Goal: Information Seeking & Learning: Learn about a topic

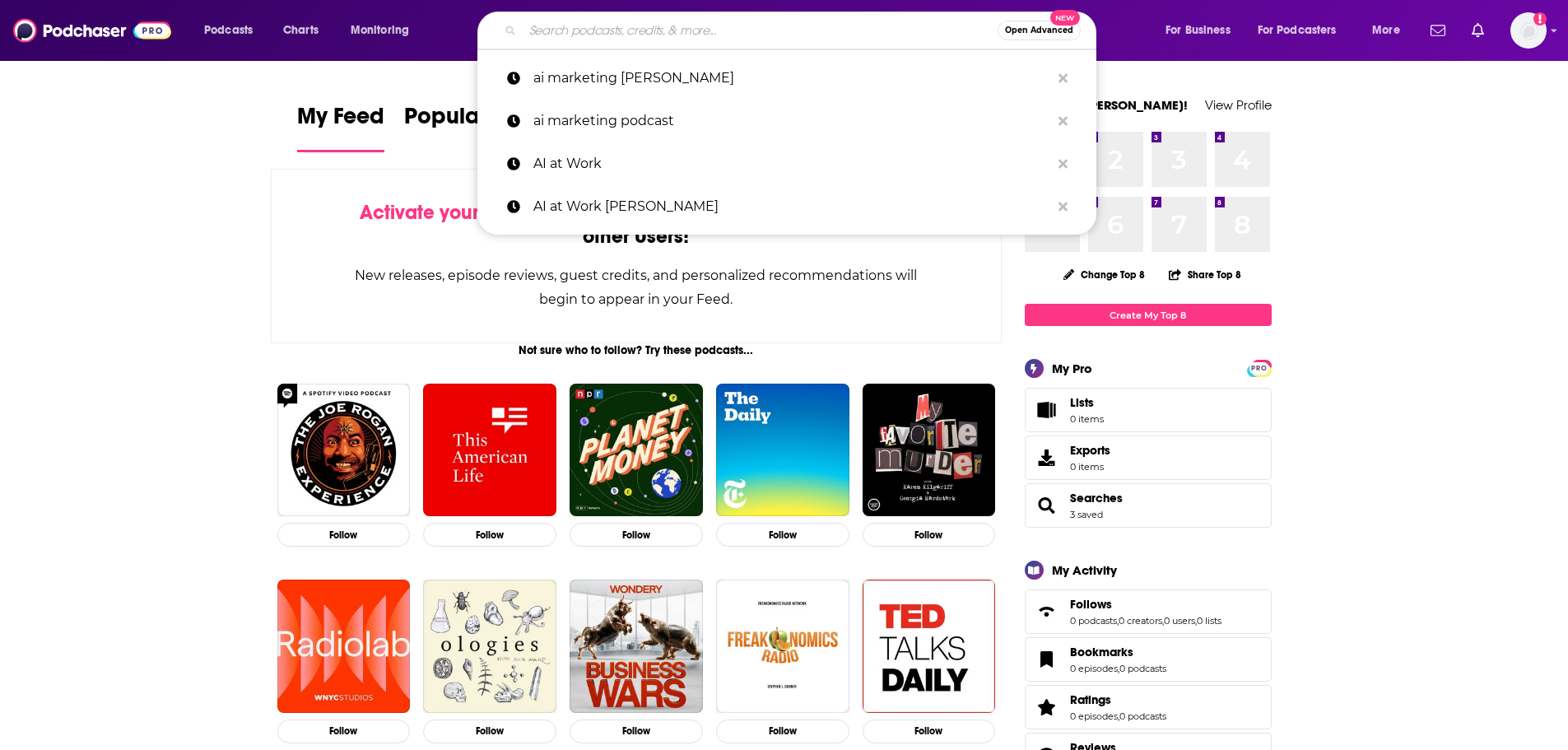
click at [651, 22] on input "Search podcasts, credits, & more..." at bounding box center [760, 30] width 475 height 26
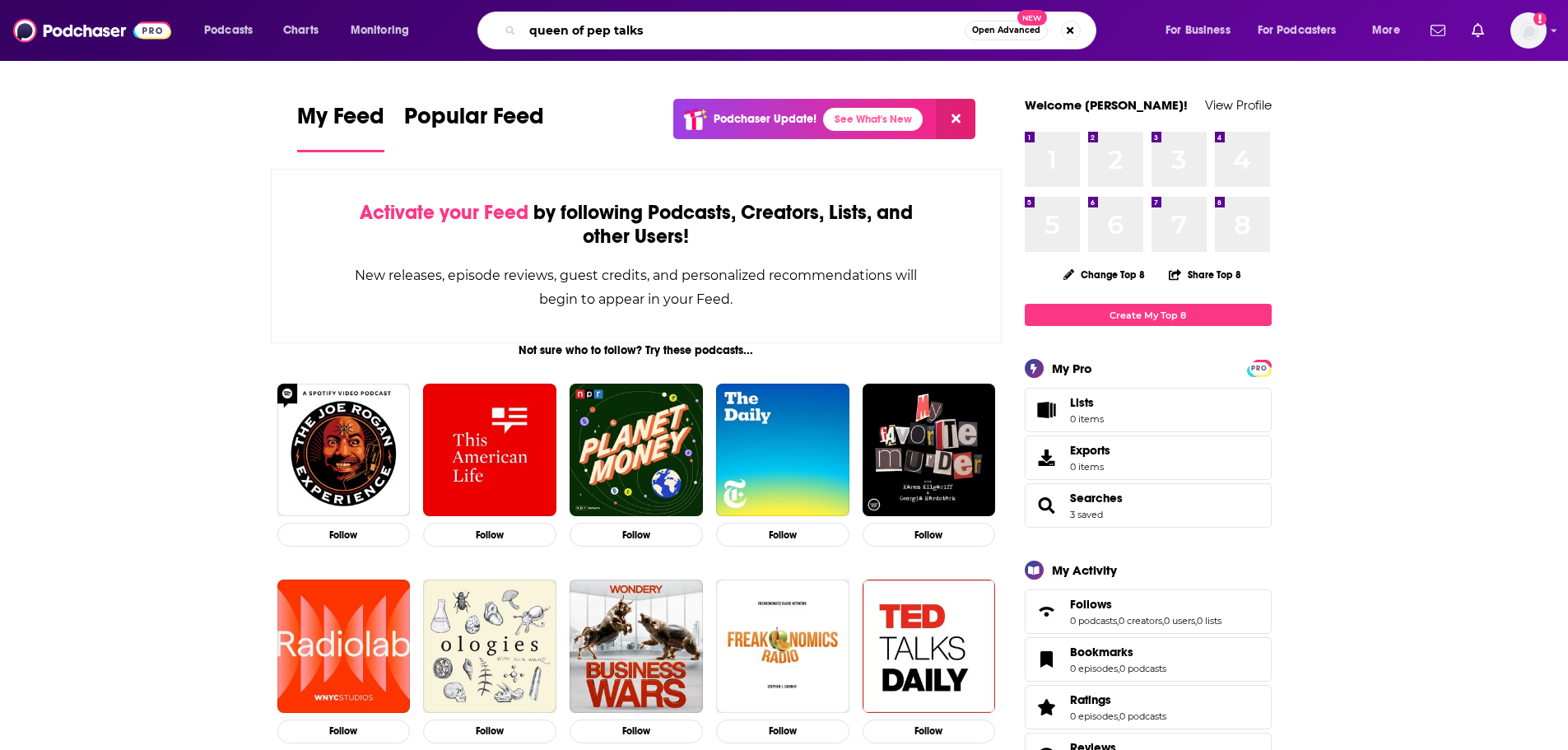
type input "queen of pep talks"
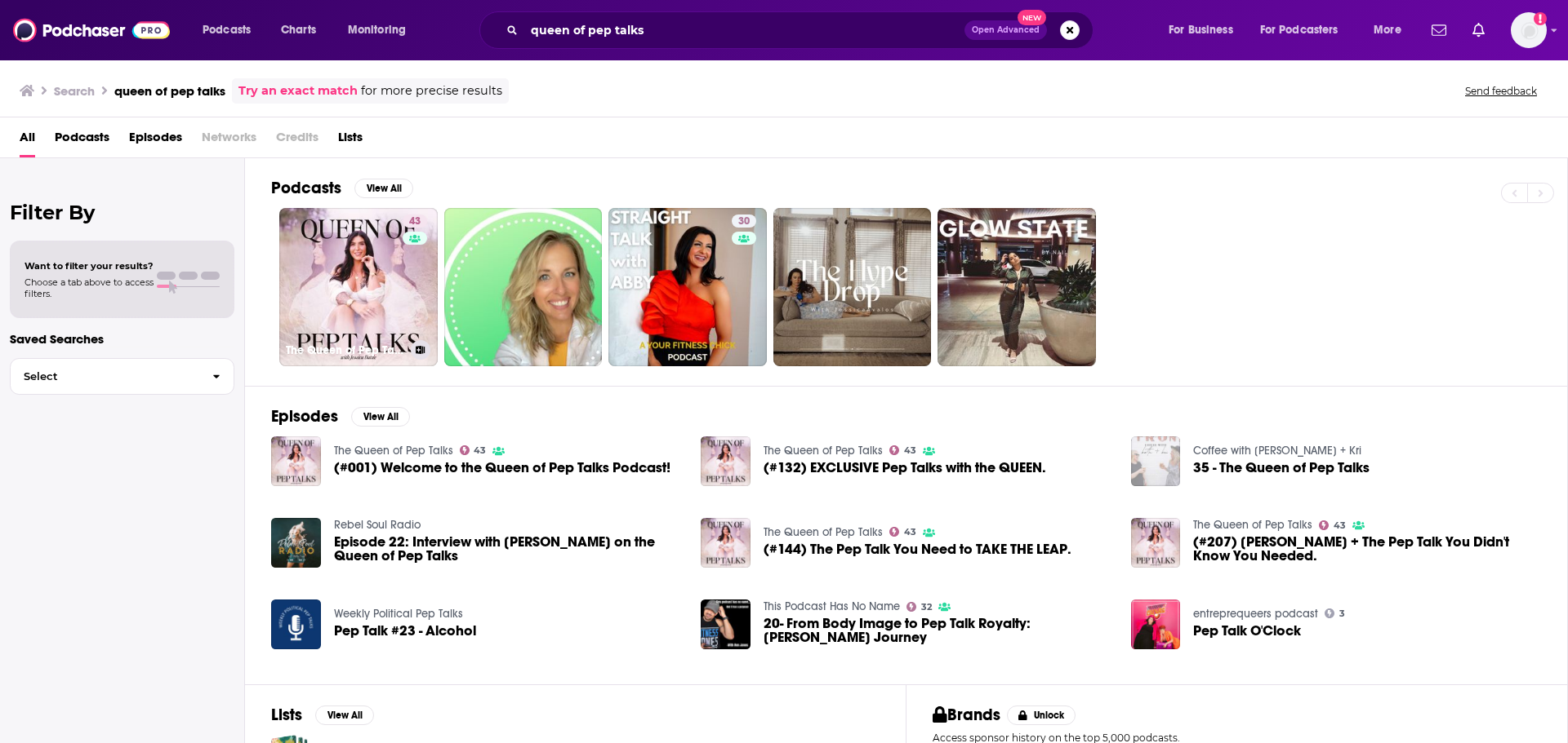
click at [303, 303] on link "43 The Queen of Pep Talks" at bounding box center [359, 288] width 159 height 159
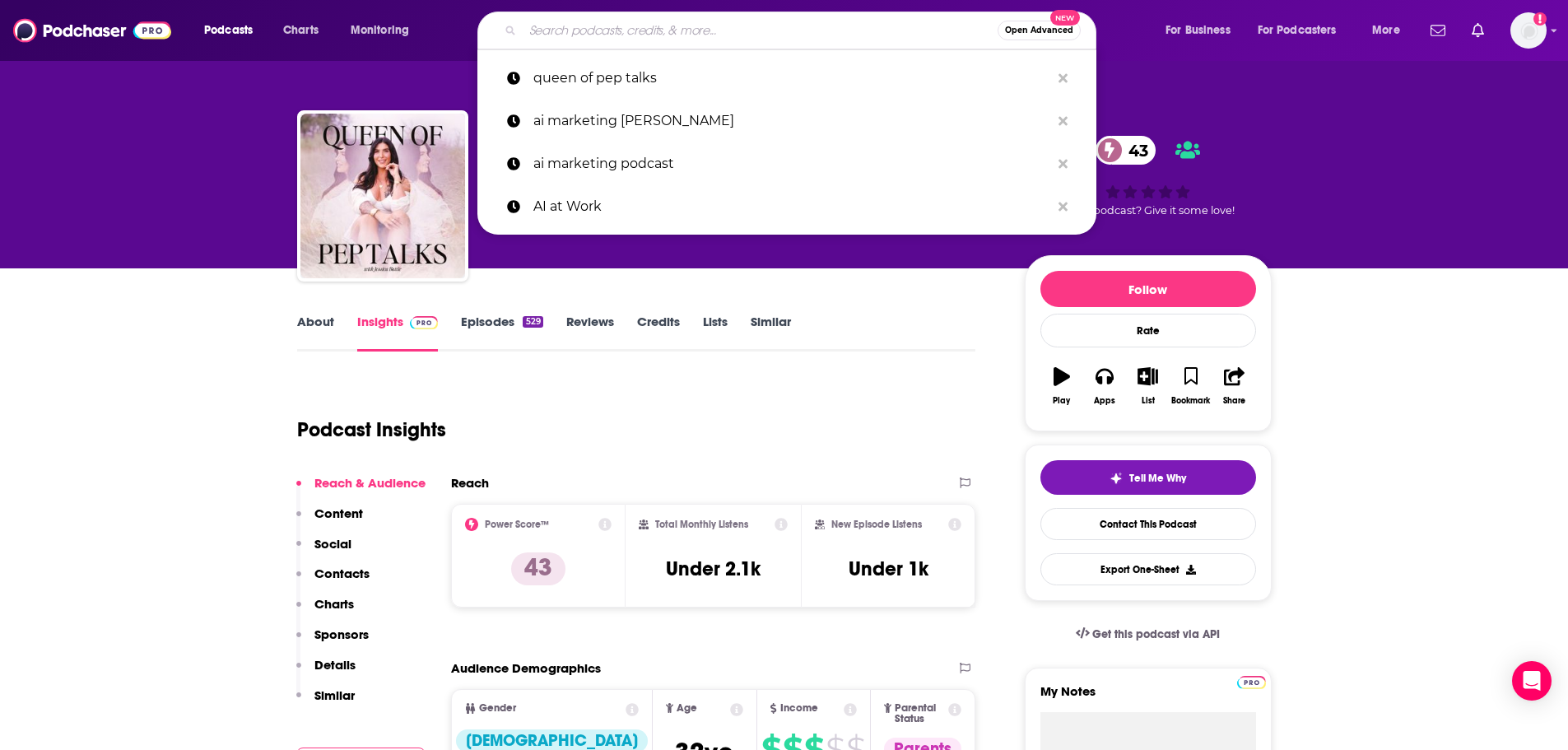
click at [572, 34] on input "Search podcasts, credits, & more..." at bounding box center [760, 30] width 475 height 26
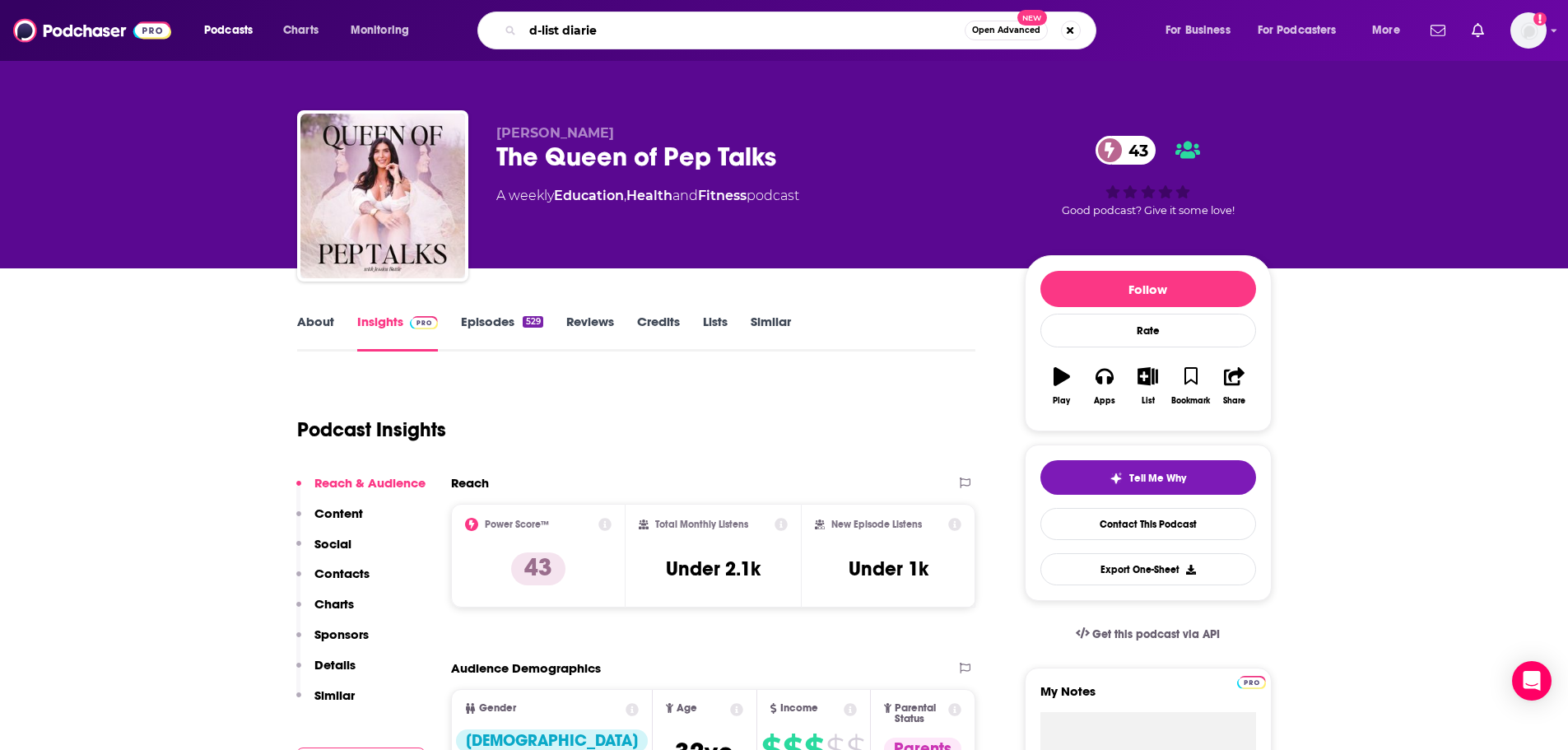
type input "d-list diaries"
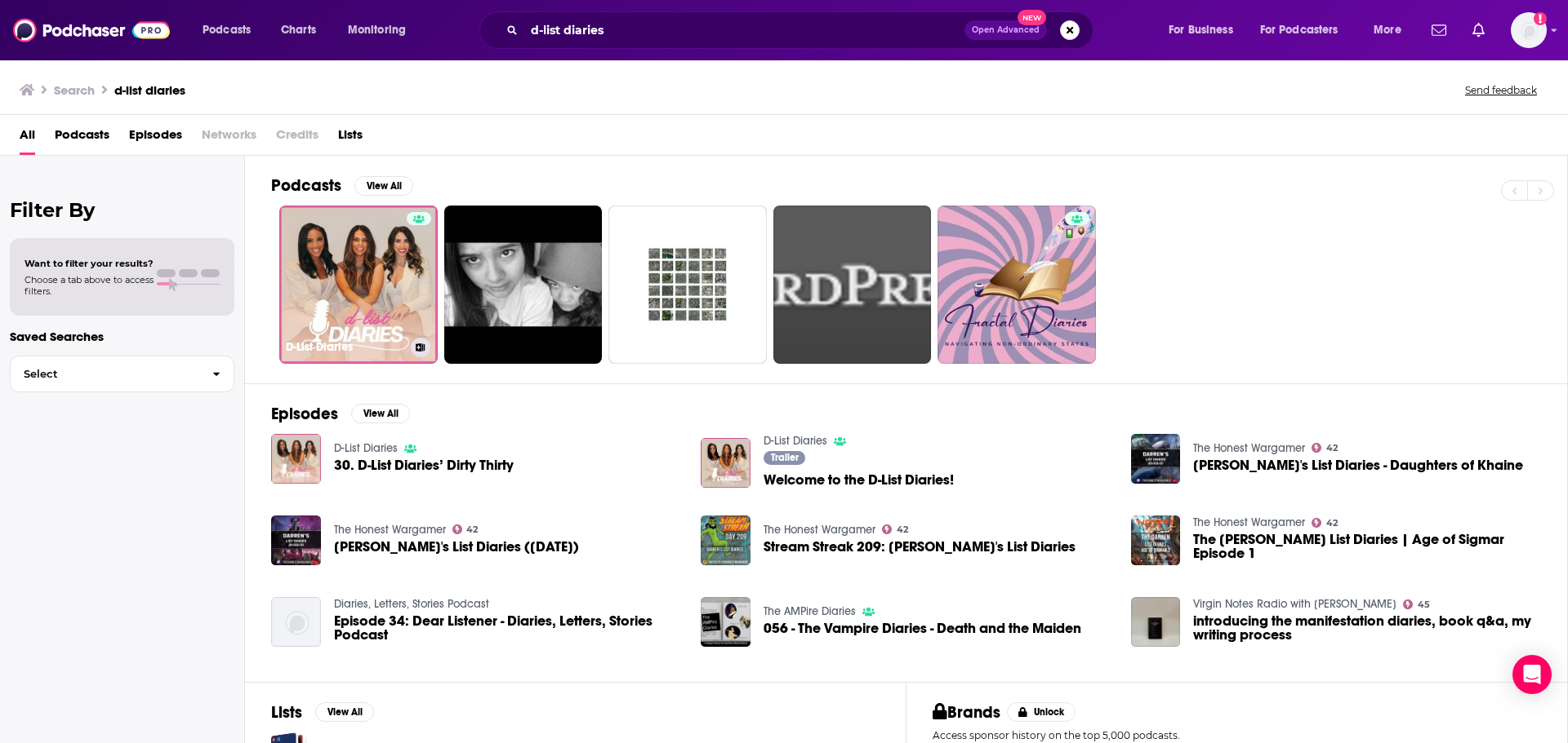
click at [338, 299] on link "D-List Diaries" at bounding box center [359, 285] width 159 height 159
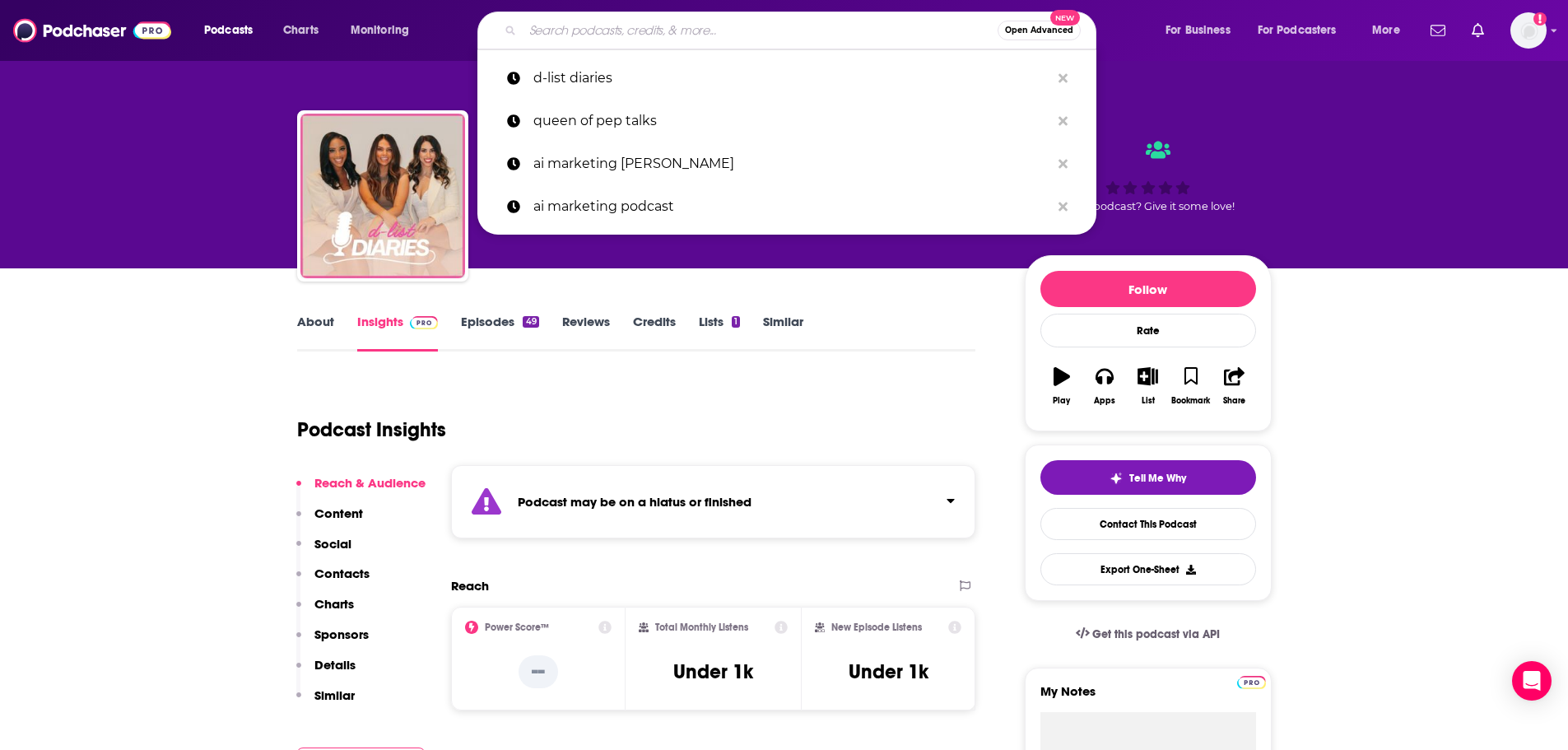
click at [569, 25] on input "Search podcasts, credits, & more..." at bounding box center [760, 30] width 475 height 26
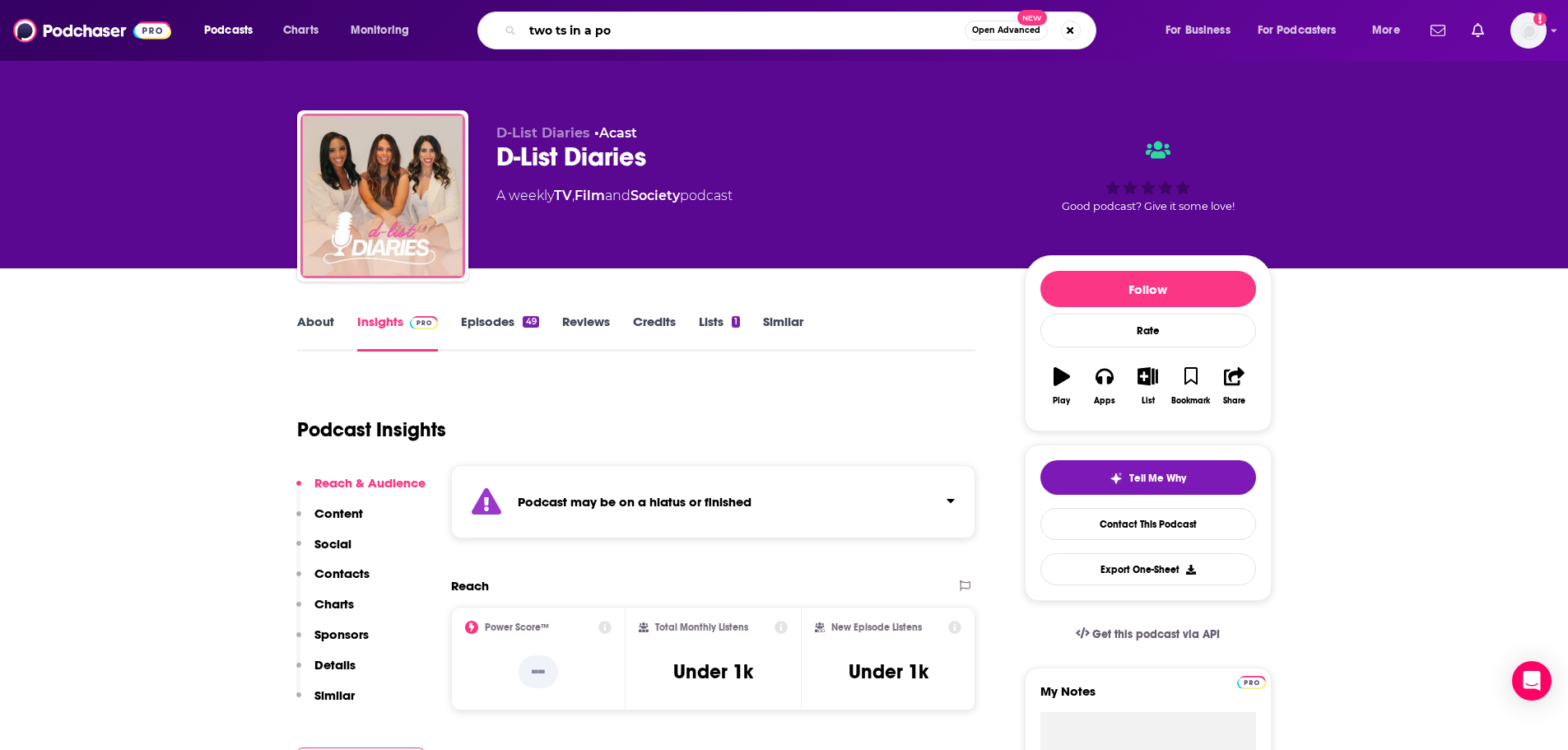
type input "two ts in a pod"
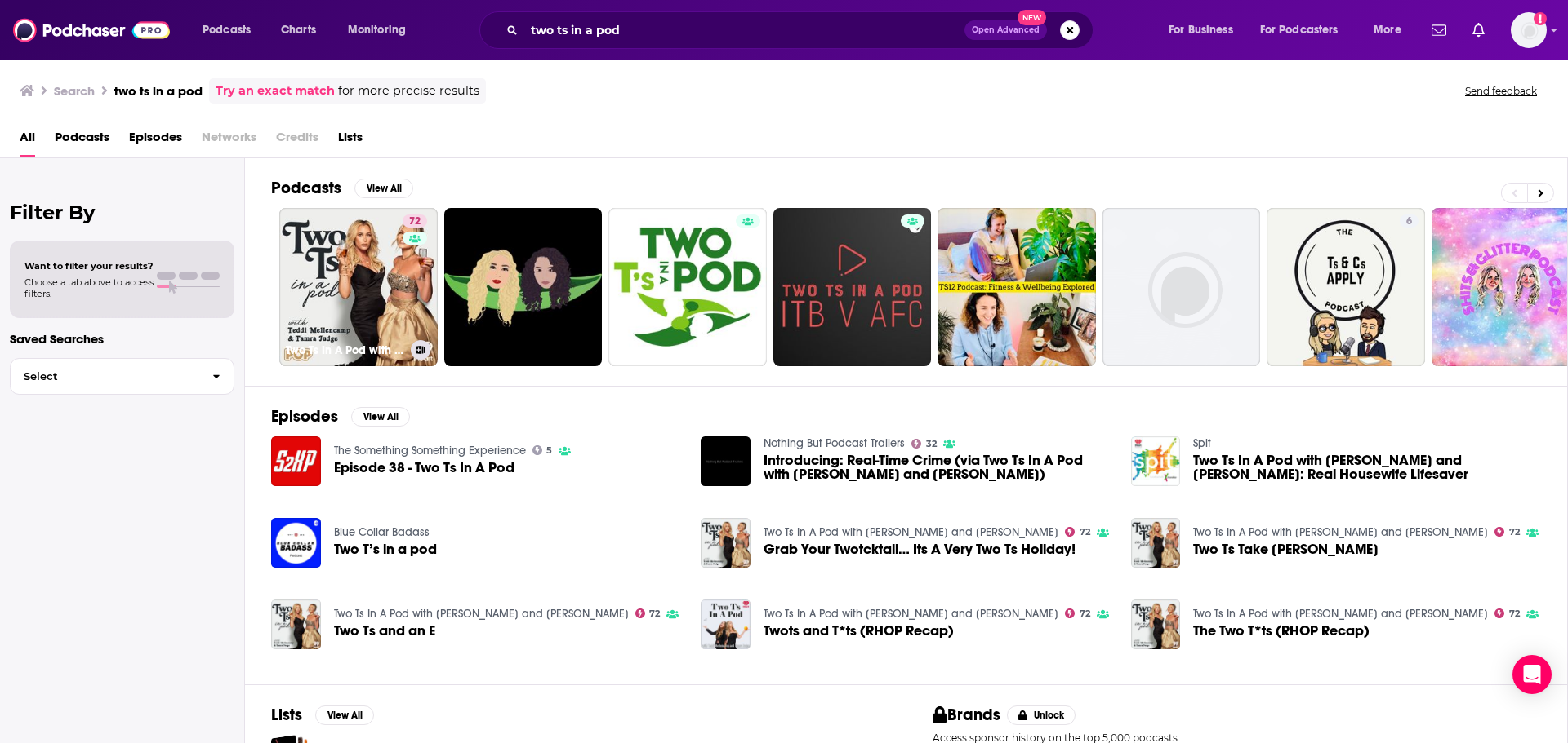
click at [324, 295] on link "72 Two Ts In A Pod with [PERSON_NAME] and [PERSON_NAME]" at bounding box center [359, 288] width 159 height 159
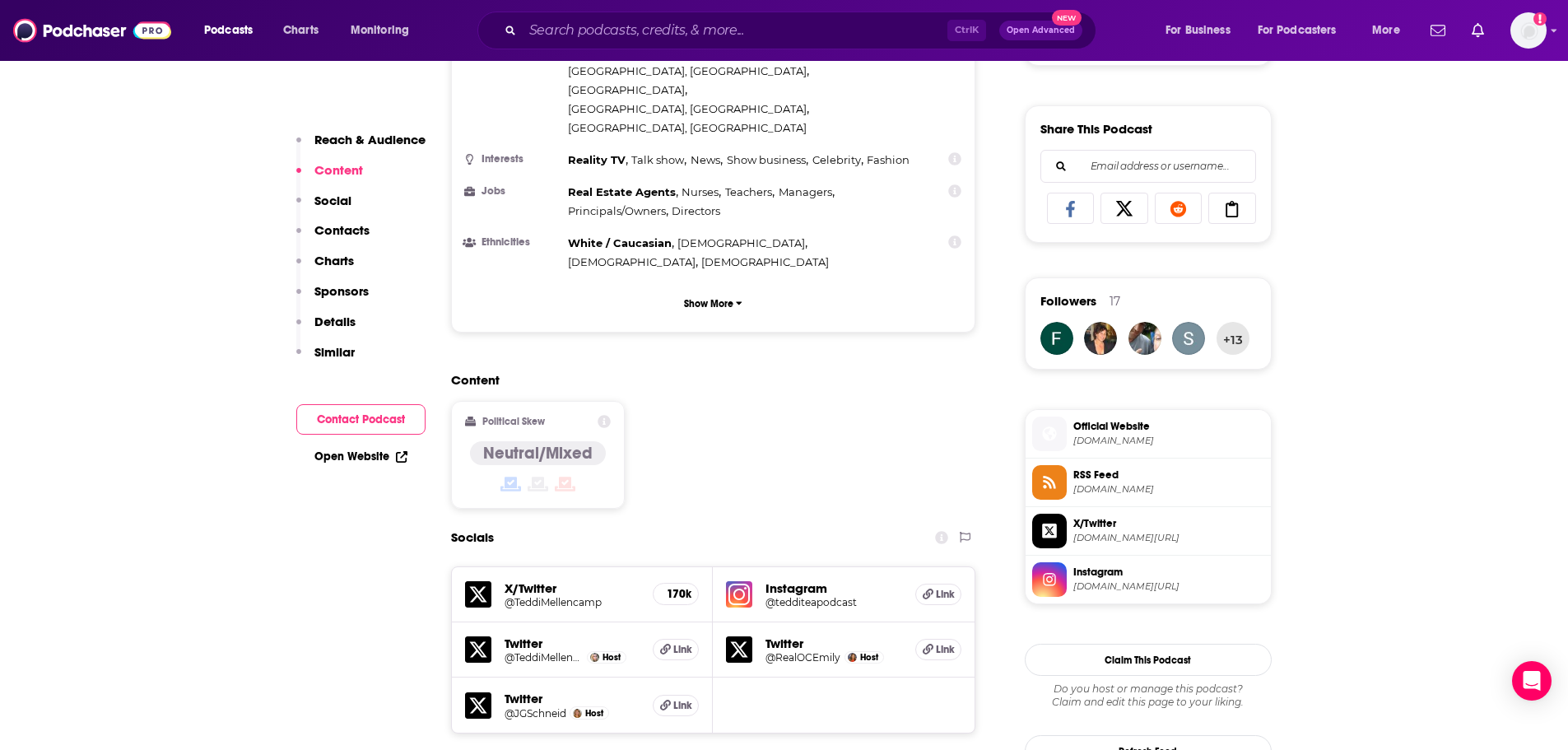
scroll to position [1235, 0]
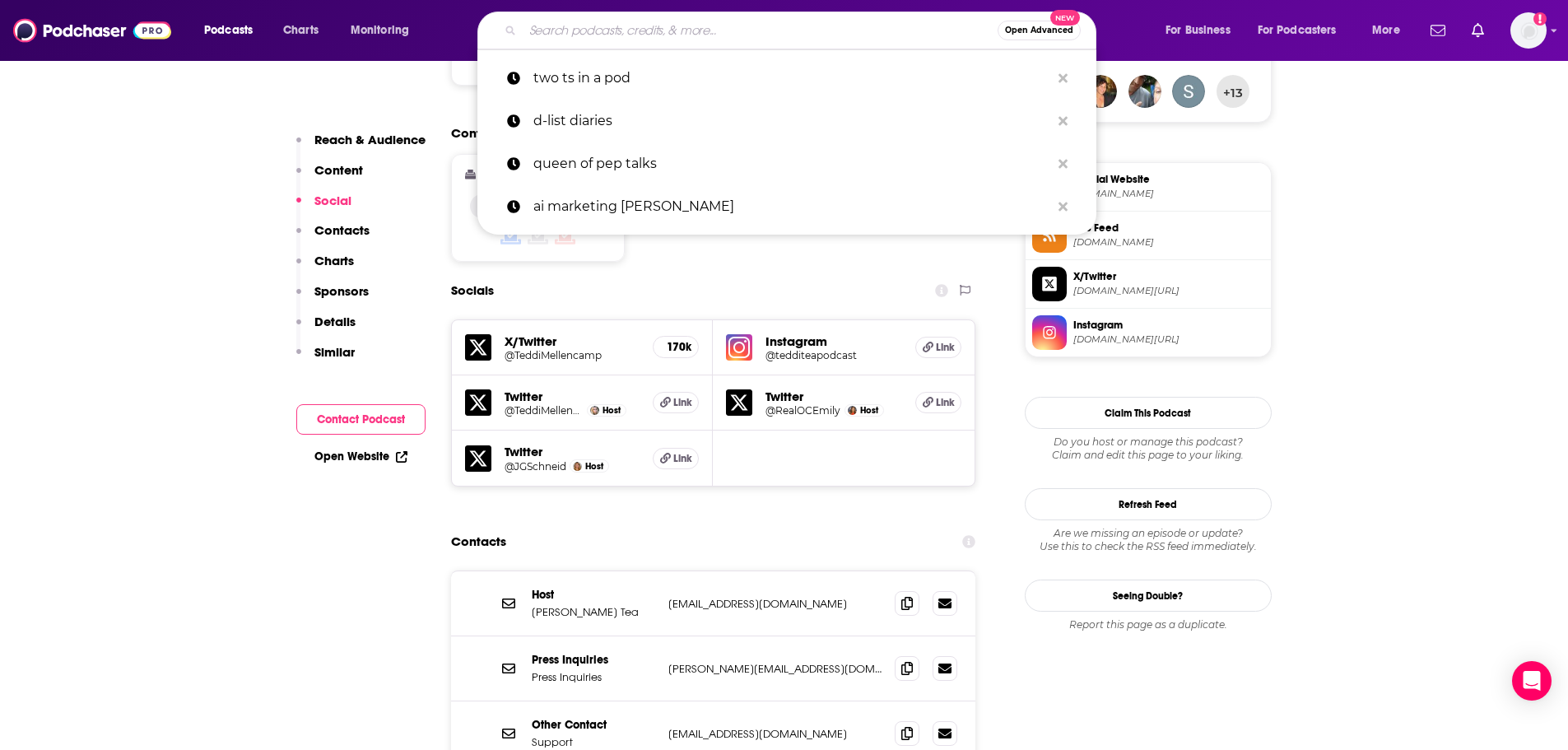
click at [557, 22] on input "Search podcasts, credits, & more..." at bounding box center [760, 30] width 475 height 26
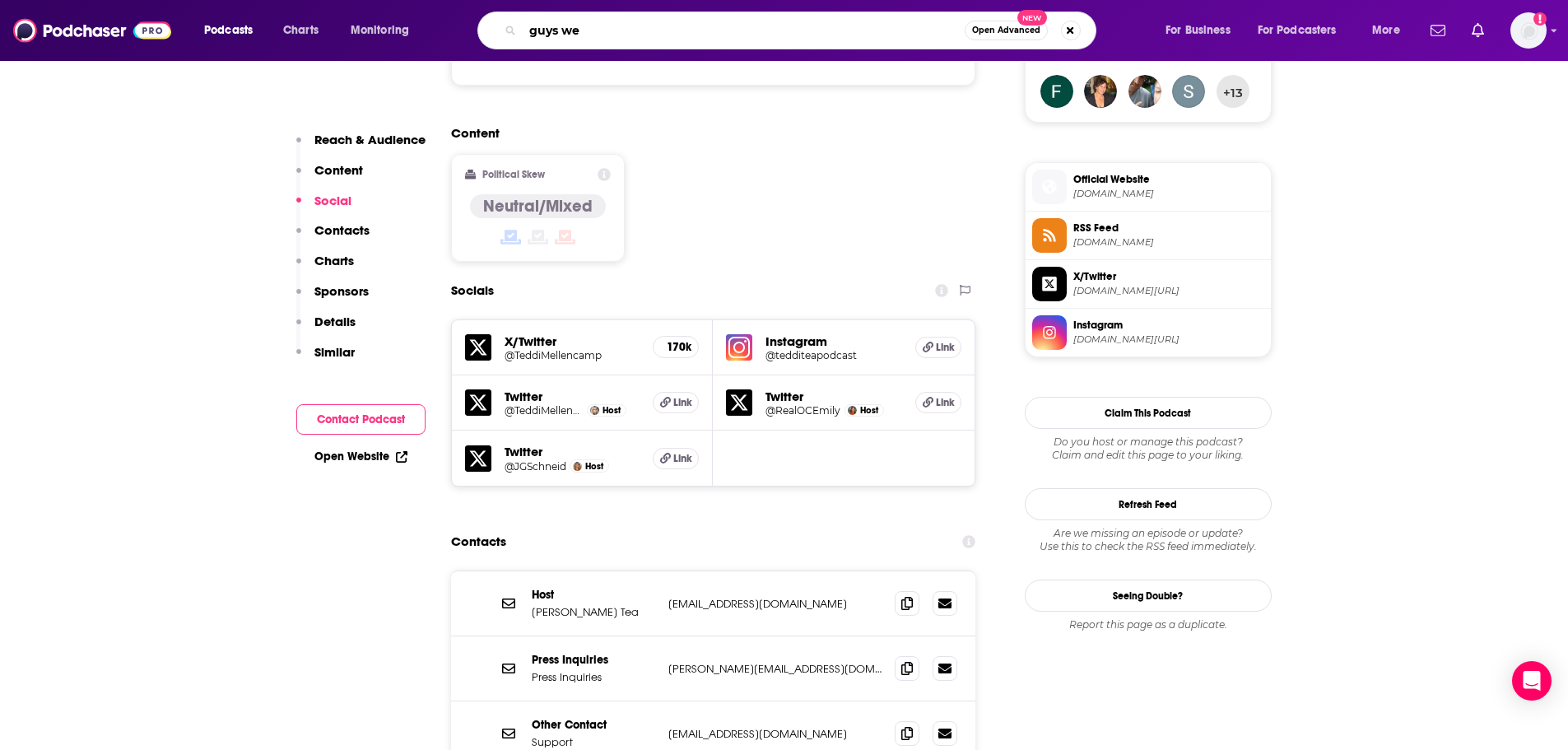
type input "guys we"
click at [66, 28] on img at bounding box center [92, 30] width 158 height 31
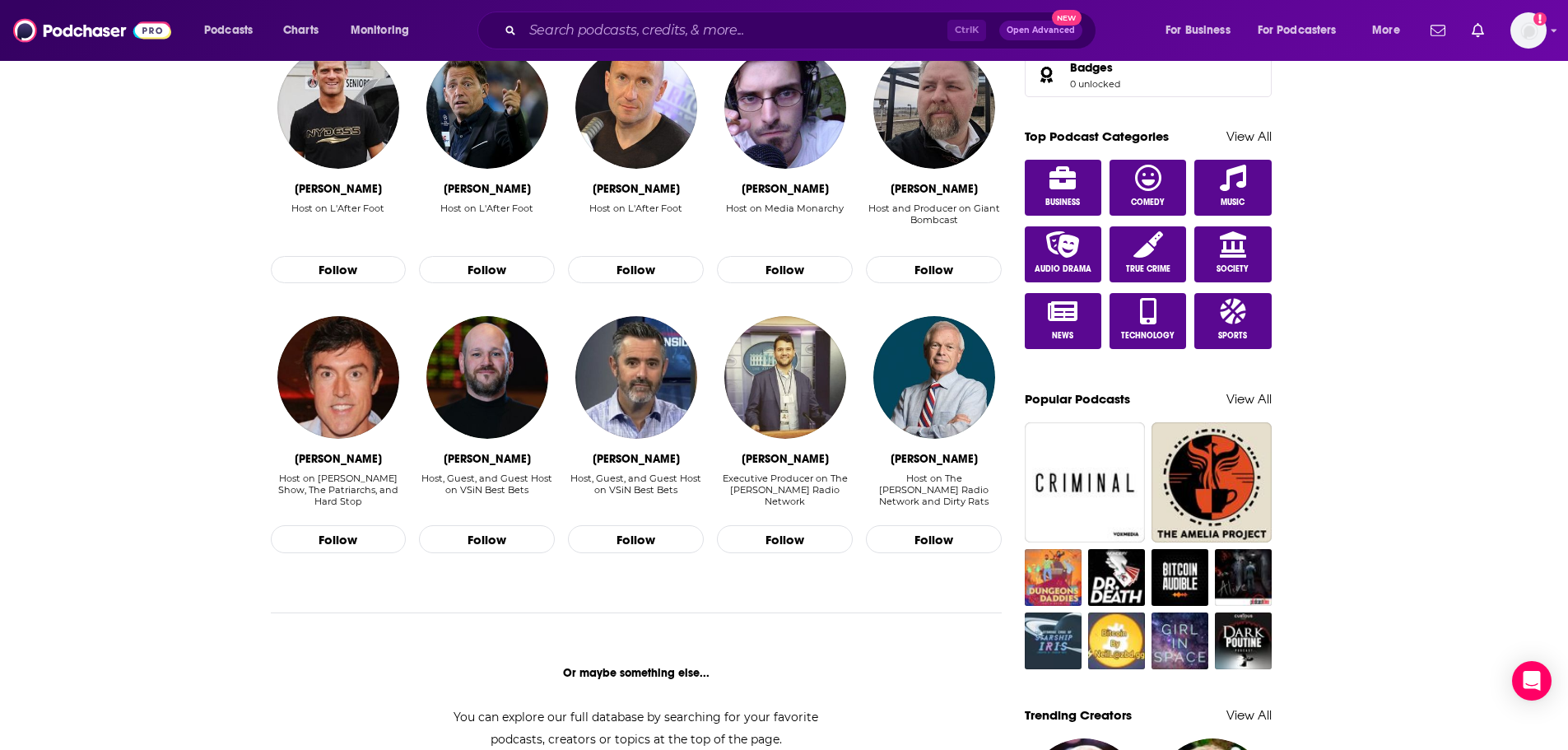
scroll to position [495, 0]
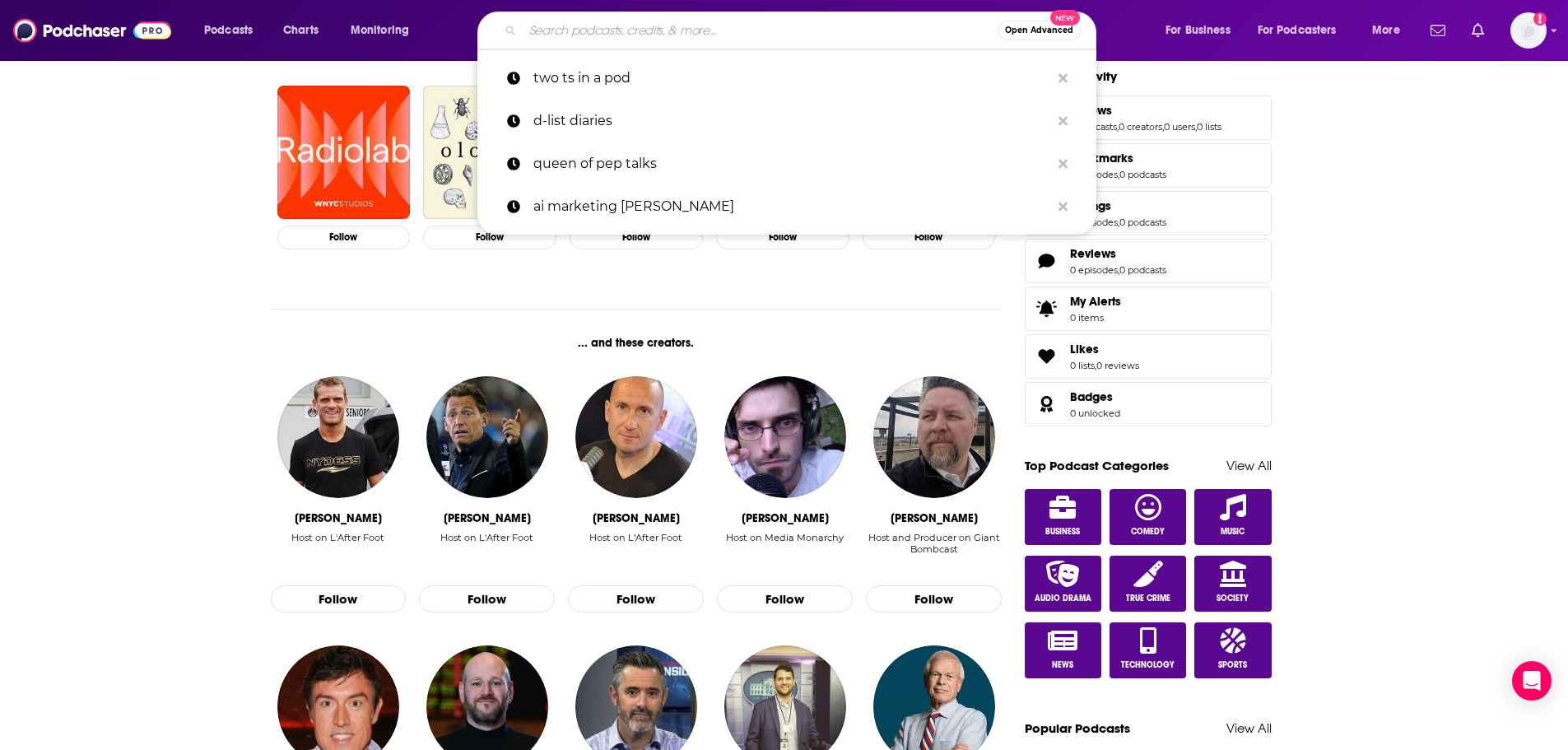
click at [585, 37] on input "Search podcasts, credits, & more..." at bounding box center [760, 30] width 475 height 26
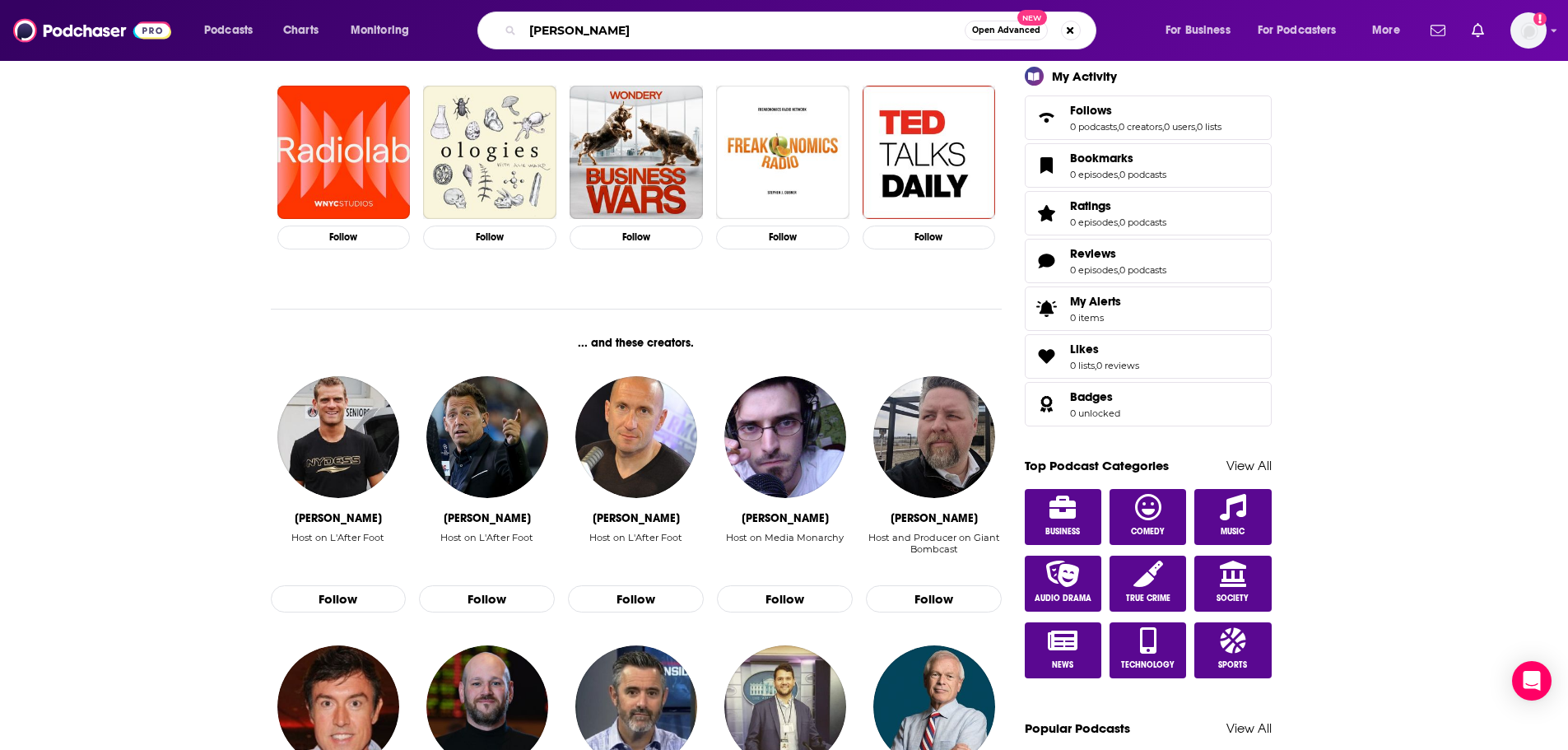
type input "[PERSON_NAME]"
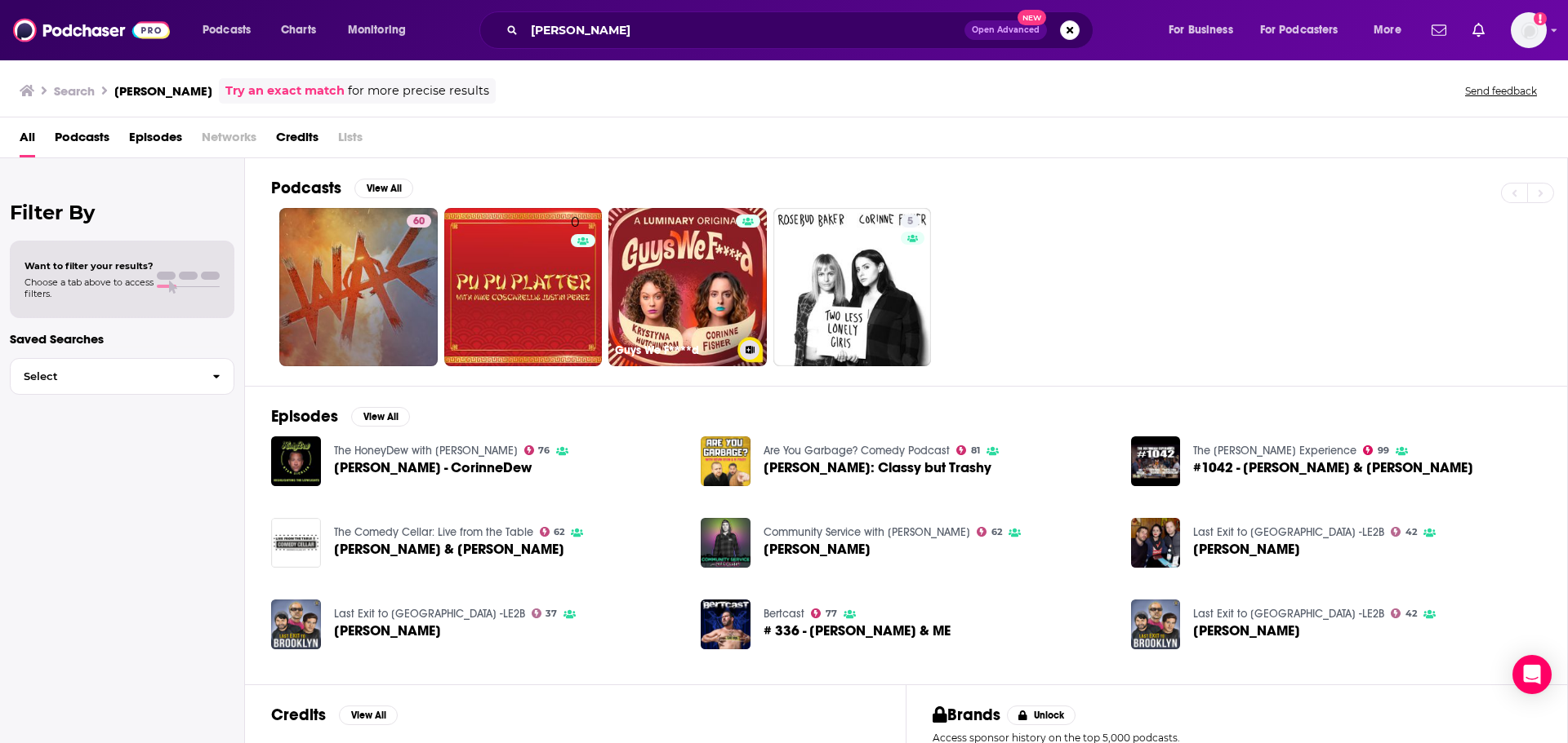
click at [683, 320] on link "Guys We F****d" at bounding box center [688, 288] width 159 height 159
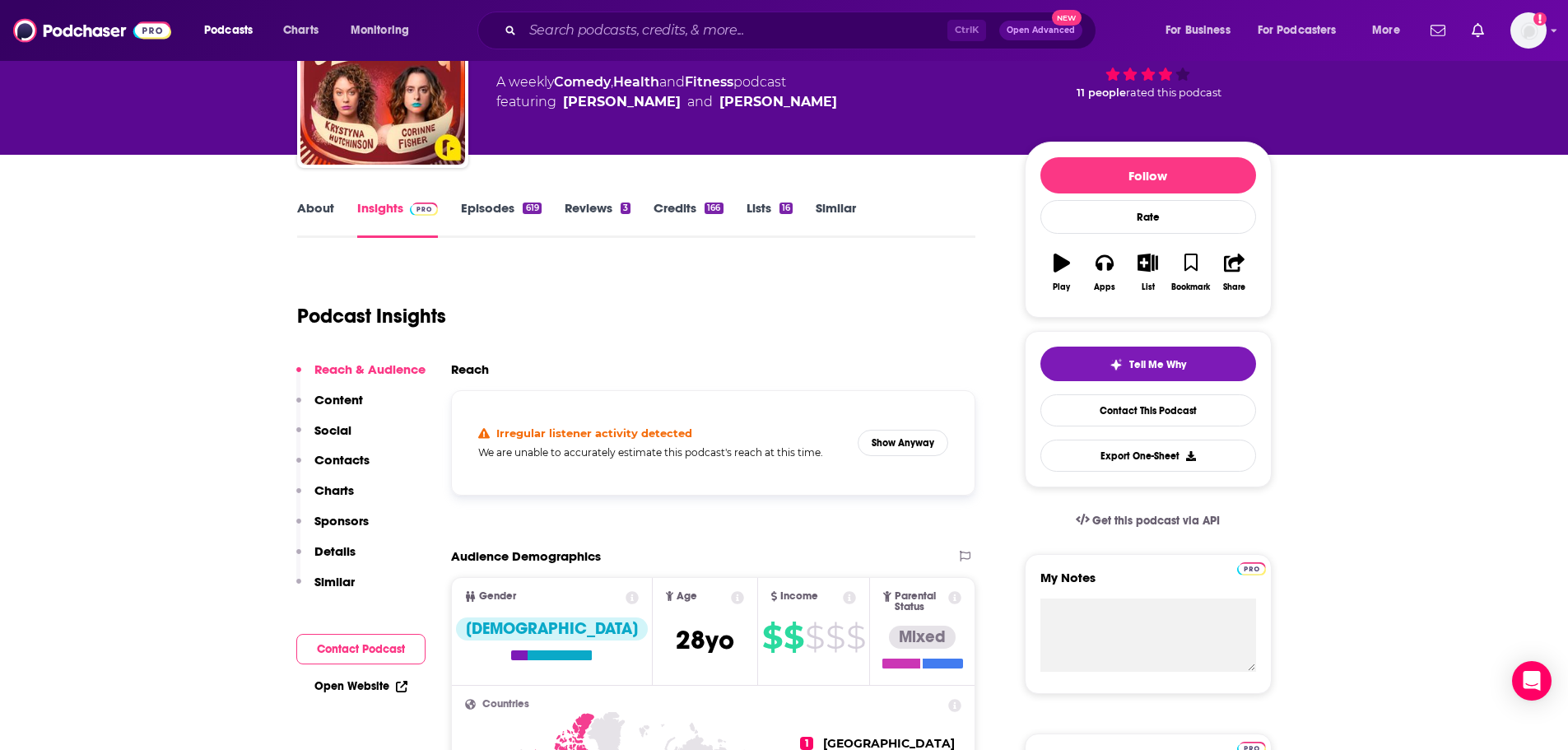
scroll to position [83, 0]
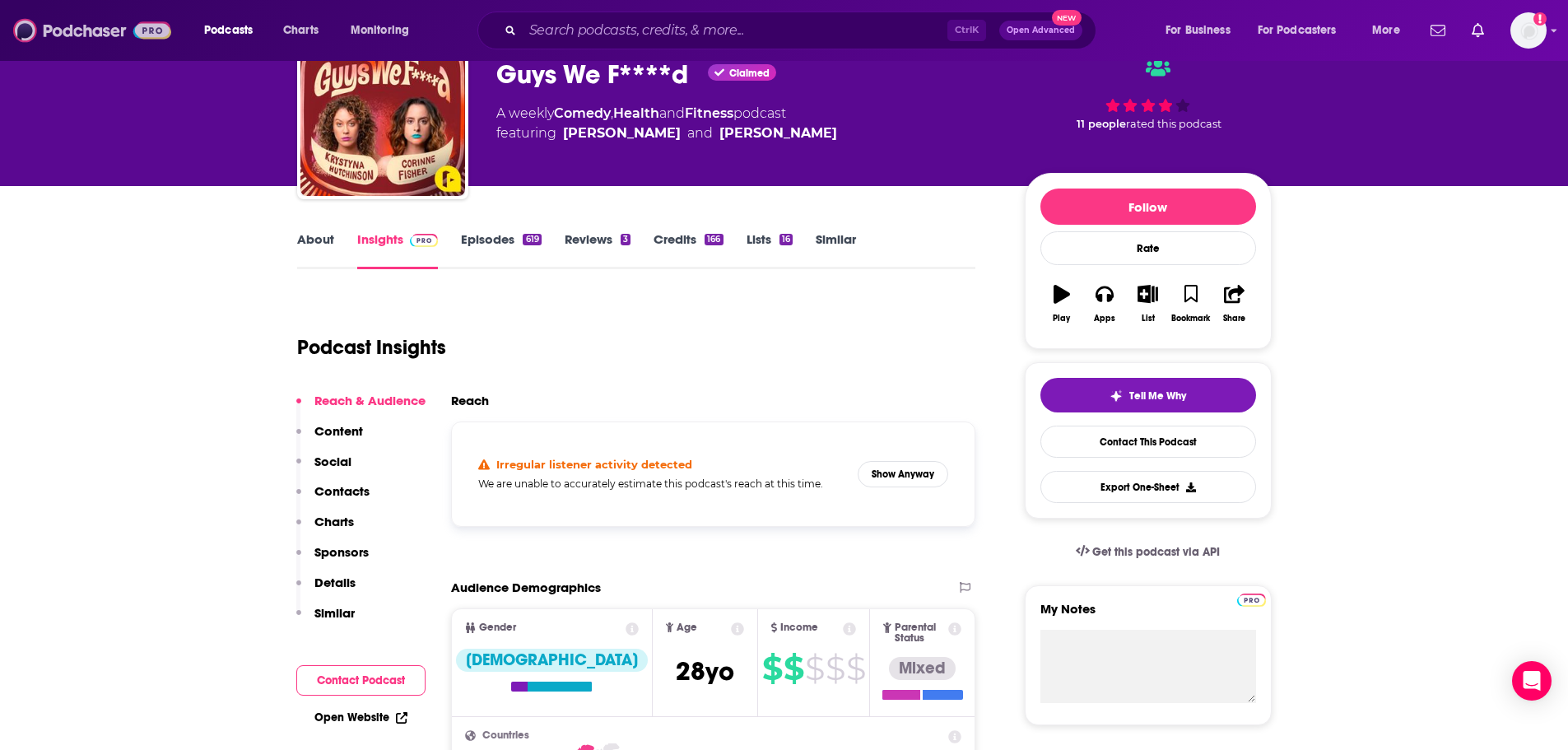
click at [42, 22] on img at bounding box center [92, 30] width 158 height 31
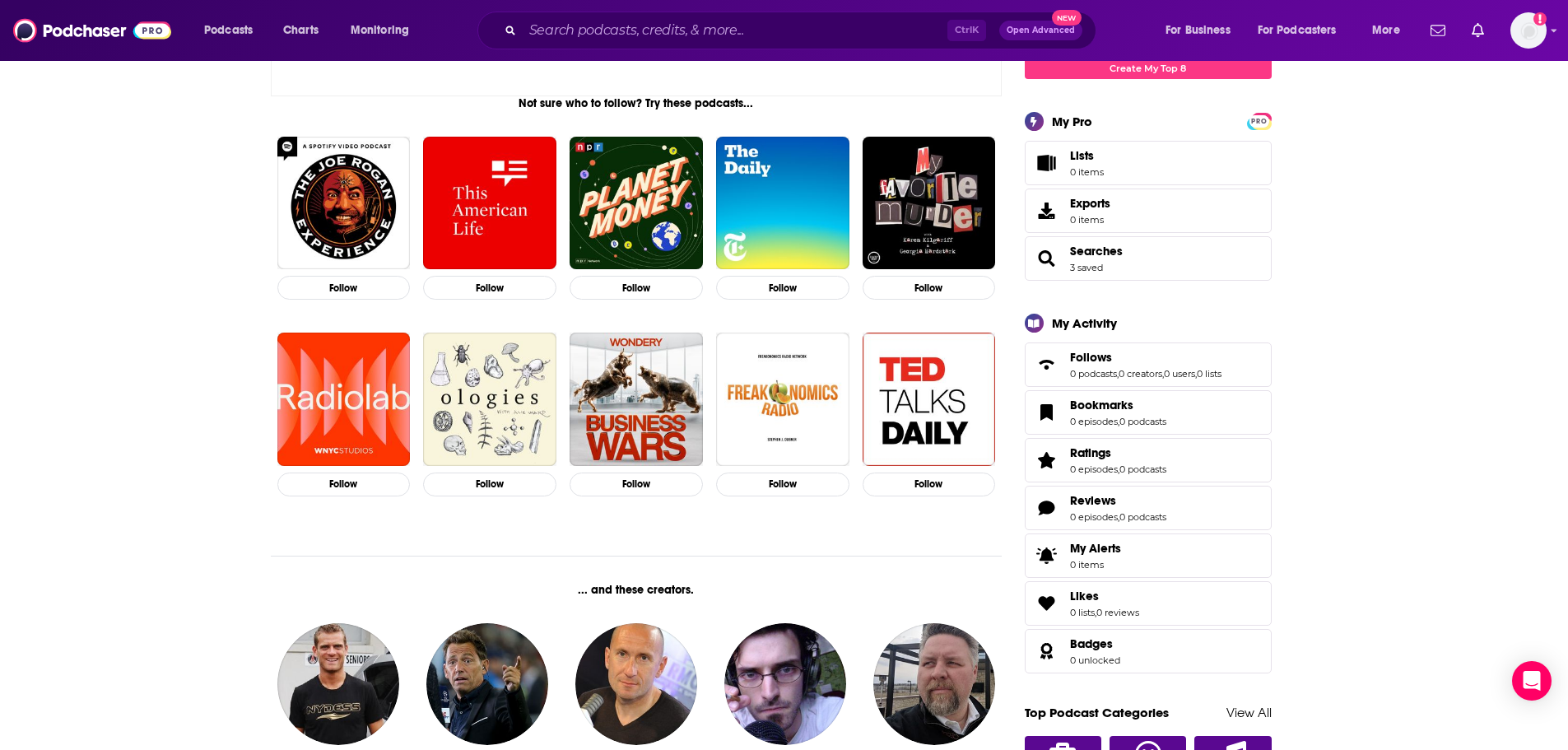
scroll to position [412, 0]
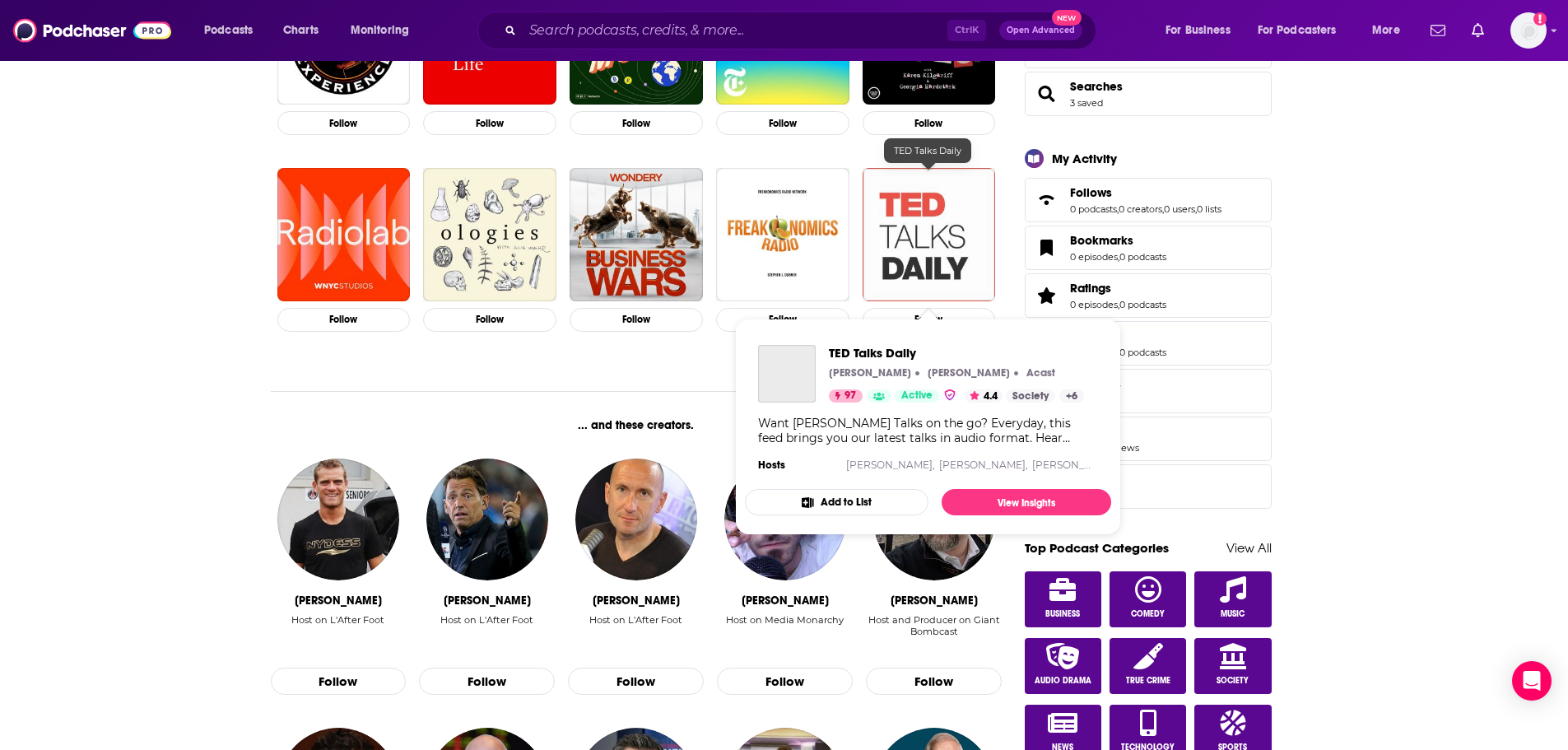
click at [959, 198] on img "TED Talks Daily" at bounding box center [929, 234] width 134 height 134
